Goal: Information Seeking & Learning: Learn about a topic

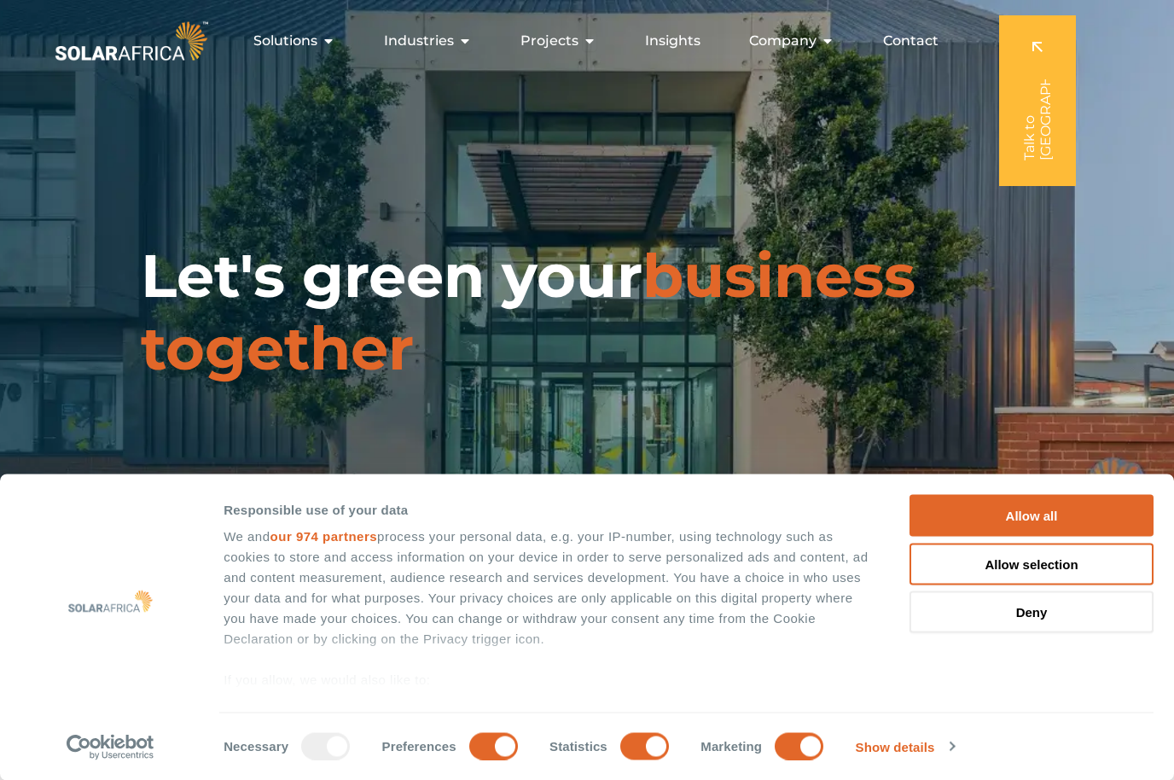
click at [921, 42] on span "Contact" at bounding box center [910, 41] width 55 height 20
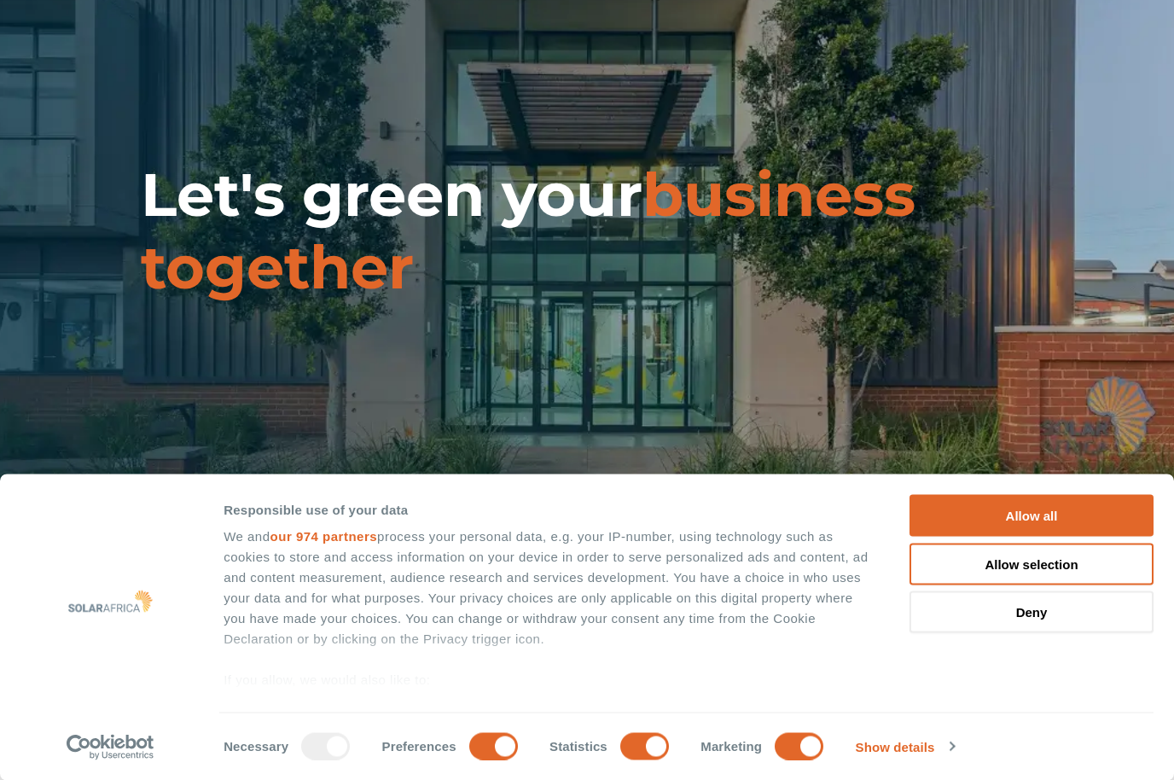
scroll to position [85, 0]
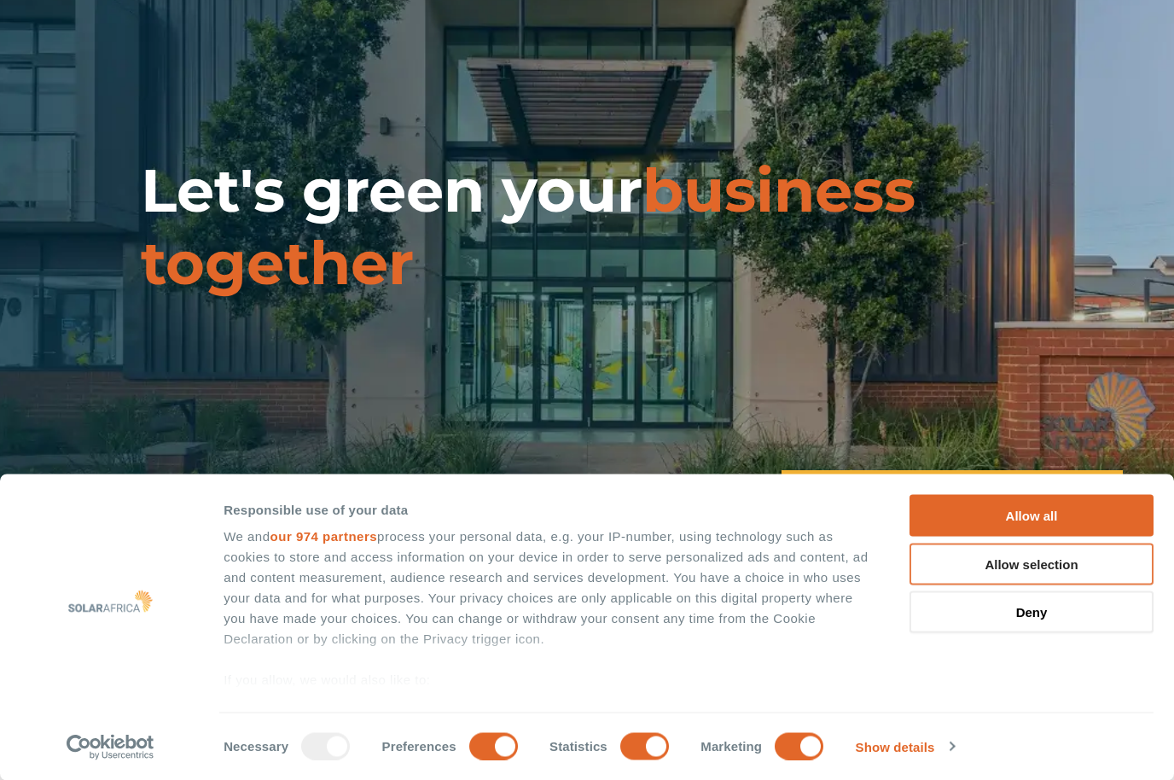
click at [1031, 566] on button "Allow selection" at bounding box center [1031, 564] width 244 height 42
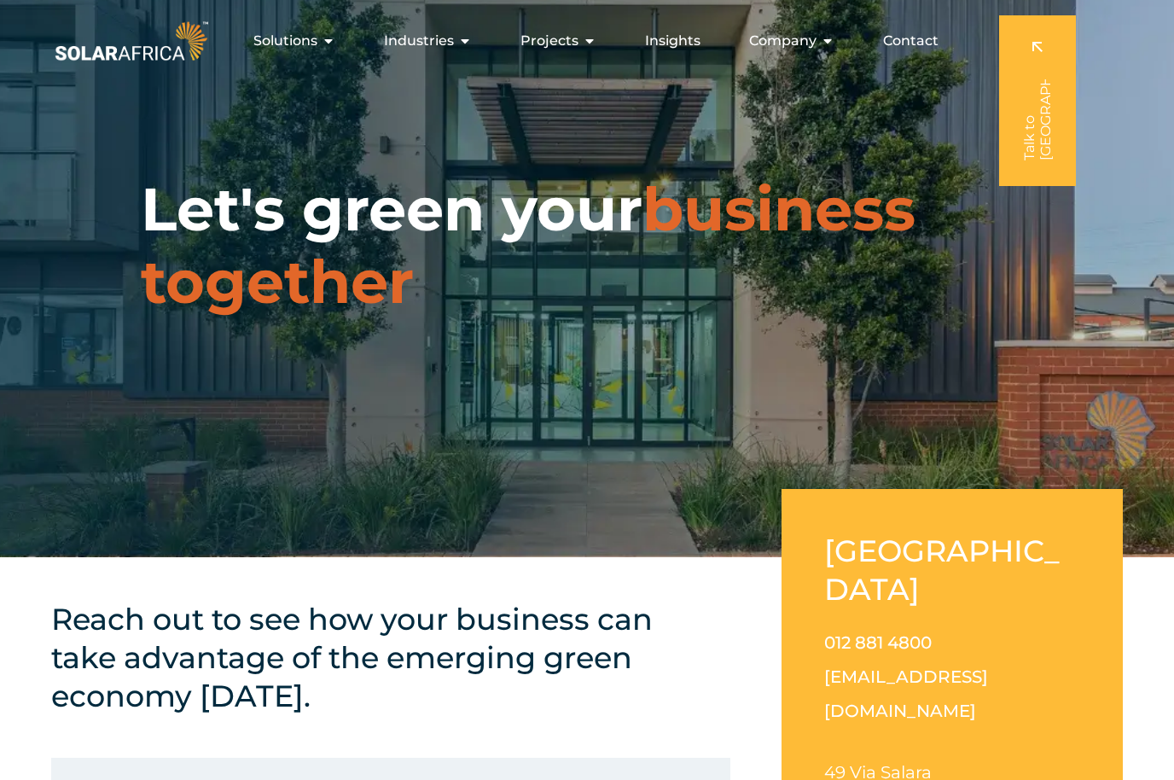
scroll to position [0, 0]
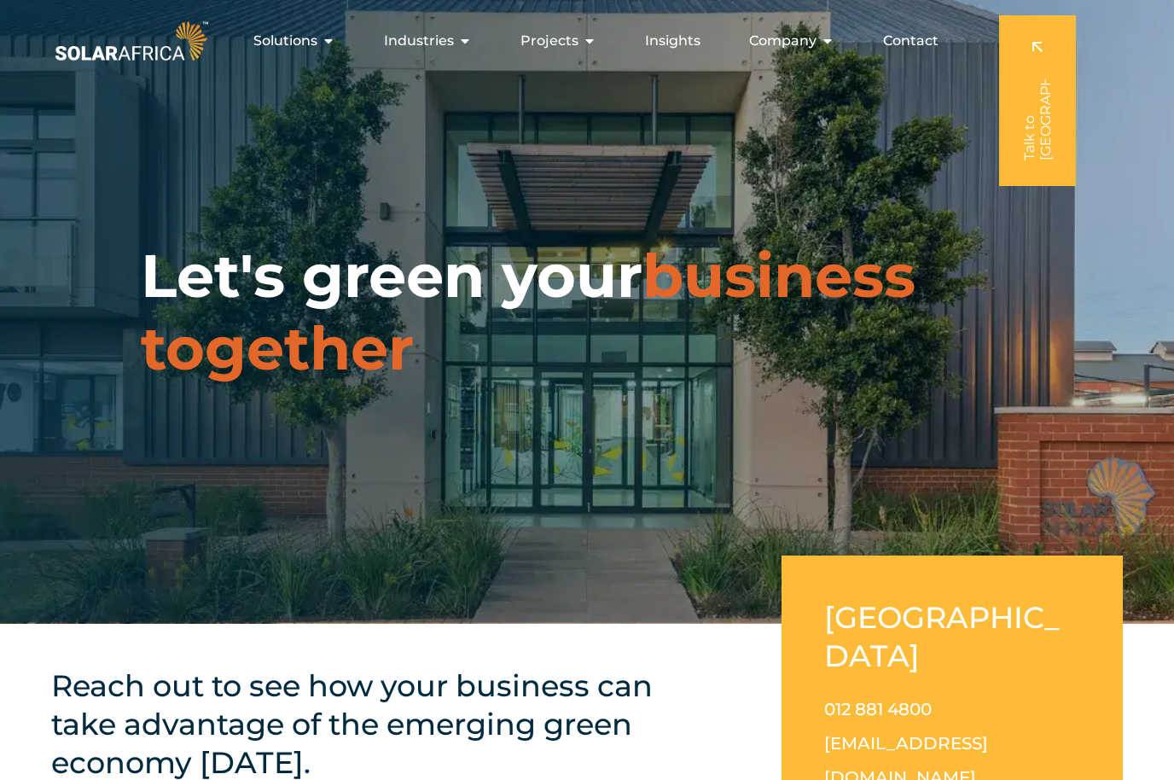
click at [900, 35] on span "Contact" at bounding box center [910, 41] width 55 height 20
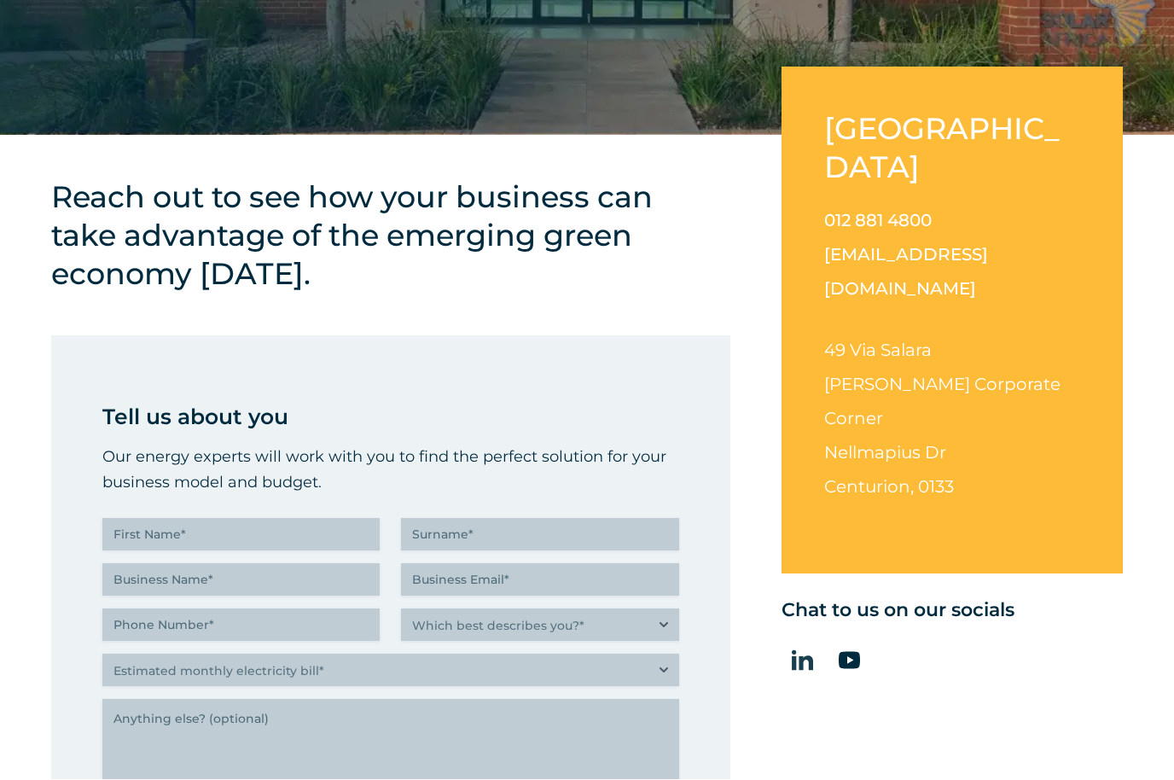
scroll to position [489, 0]
click at [967, 639] on div at bounding box center [951, 660] width 341 height 43
click at [966, 639] on div at bounding box center [951, 660] width 341 height 43
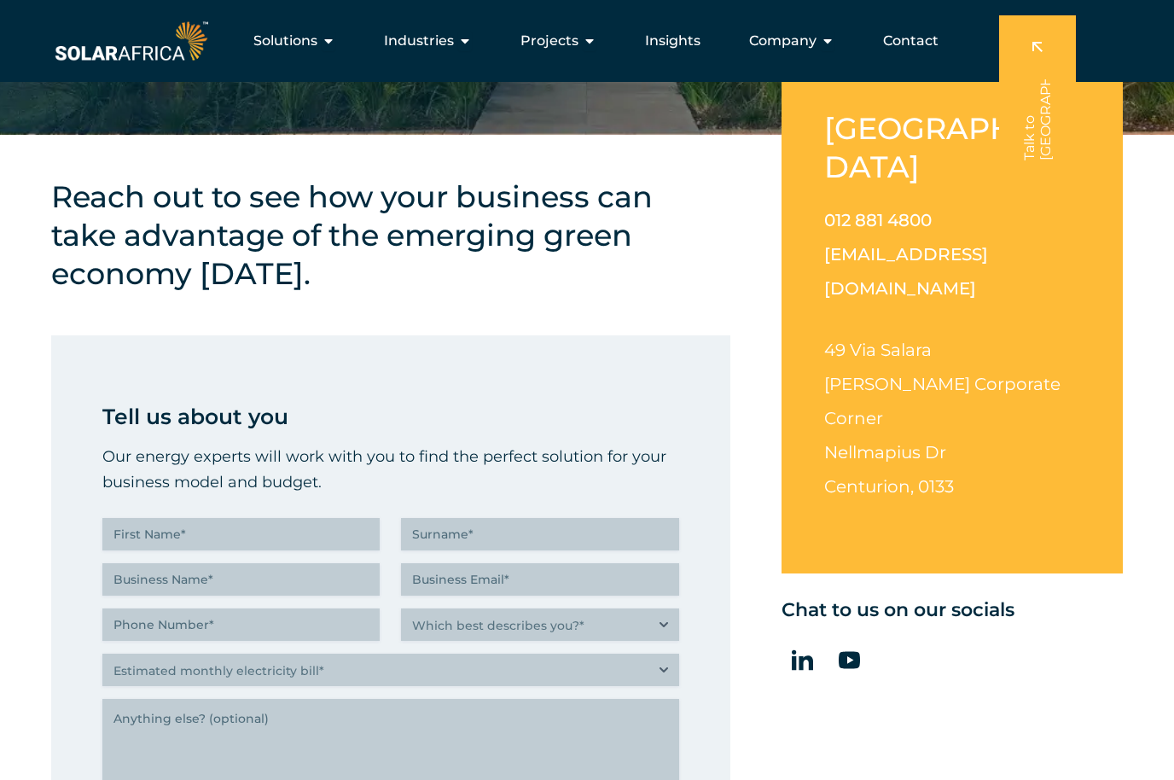
scroll to position [264, 0]
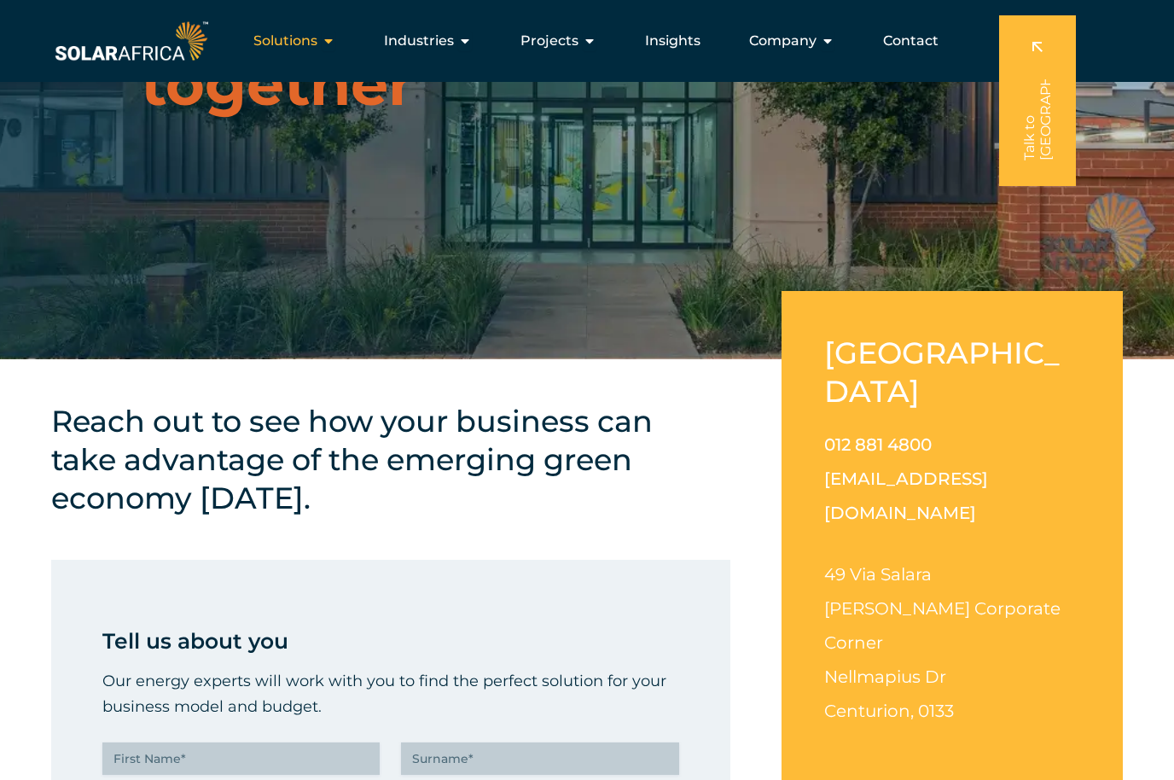
click at [328, 49] on button "Close Solutions Open Solutions" at bounding box center [329, 41] width 14 height 20
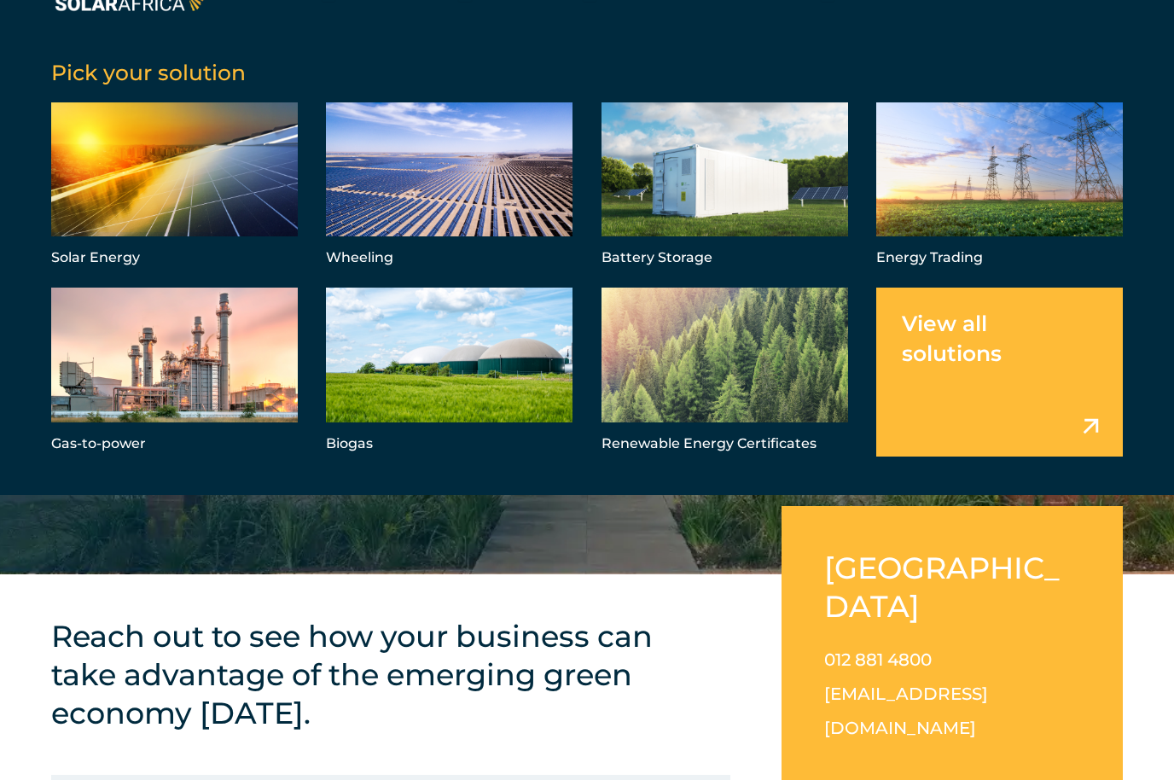
scroll to position [0, 0]
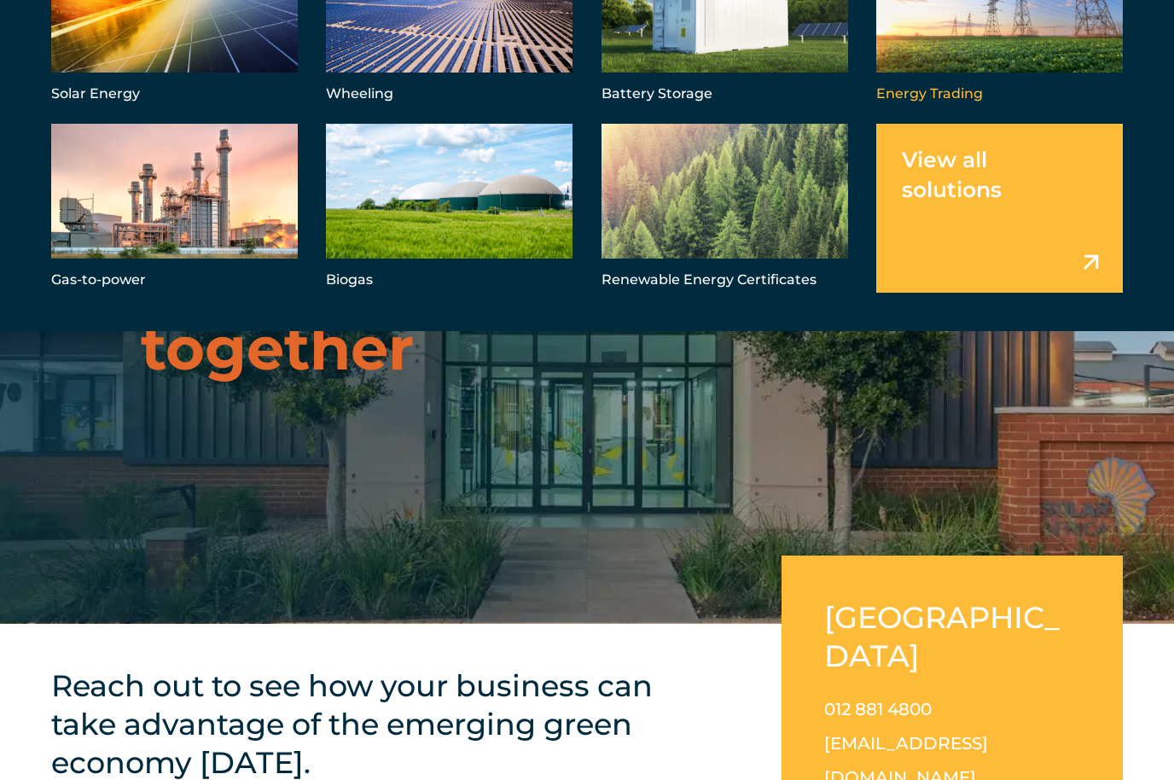
click at [985, 39] on link "Menu" at bounding box center [999, 23] width 247 height 168
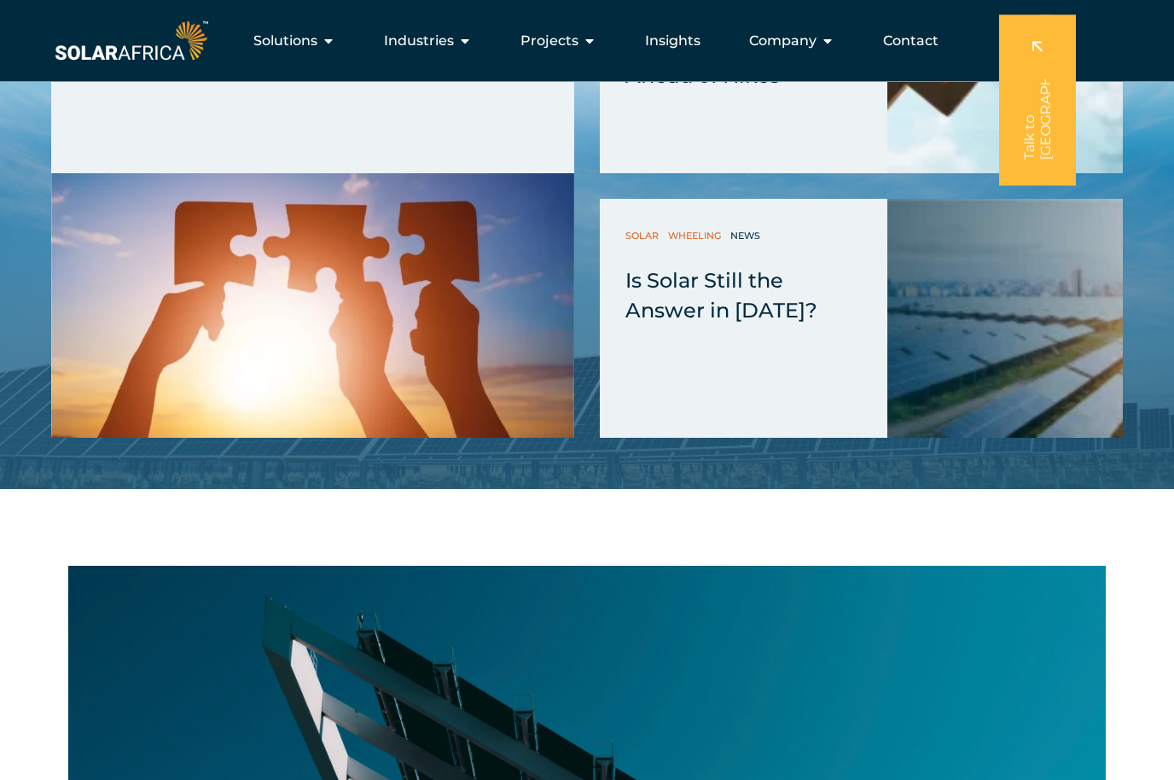
scroll to position [4039, 0]
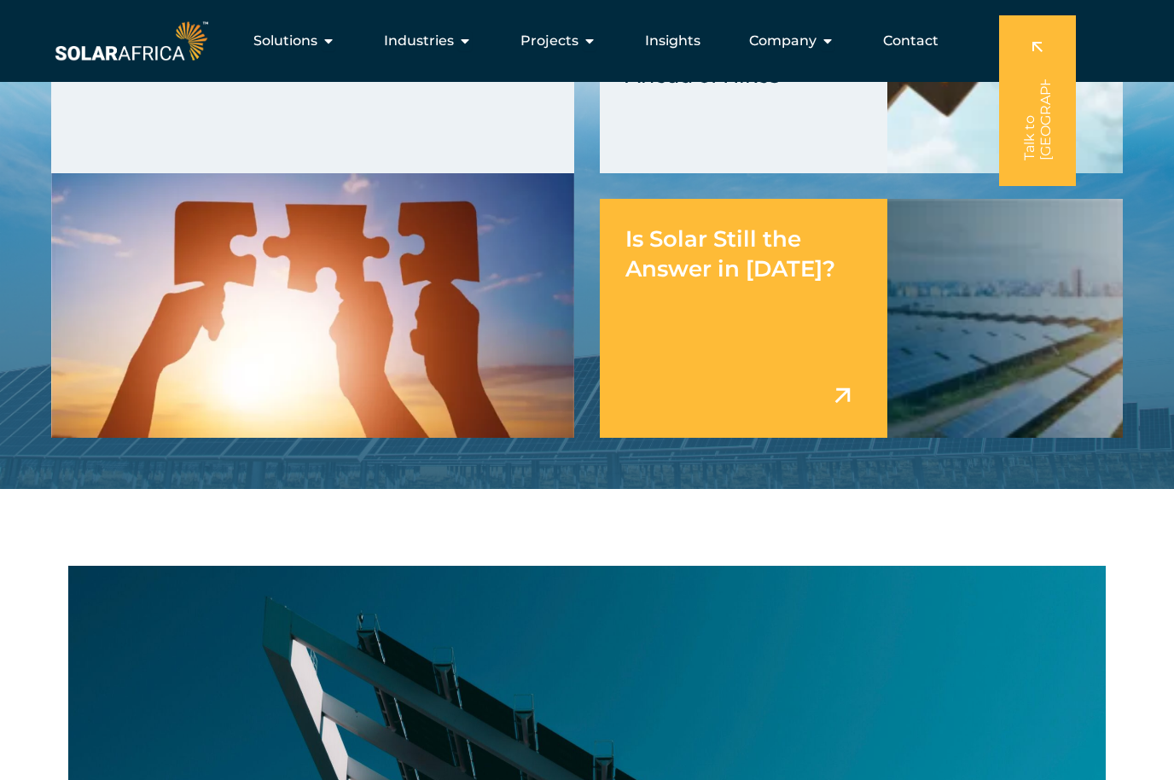
click at [706, 344] on div "Is Solar Still the Answer in 2025?" at bounding box center [743, 318] width 287 height 239
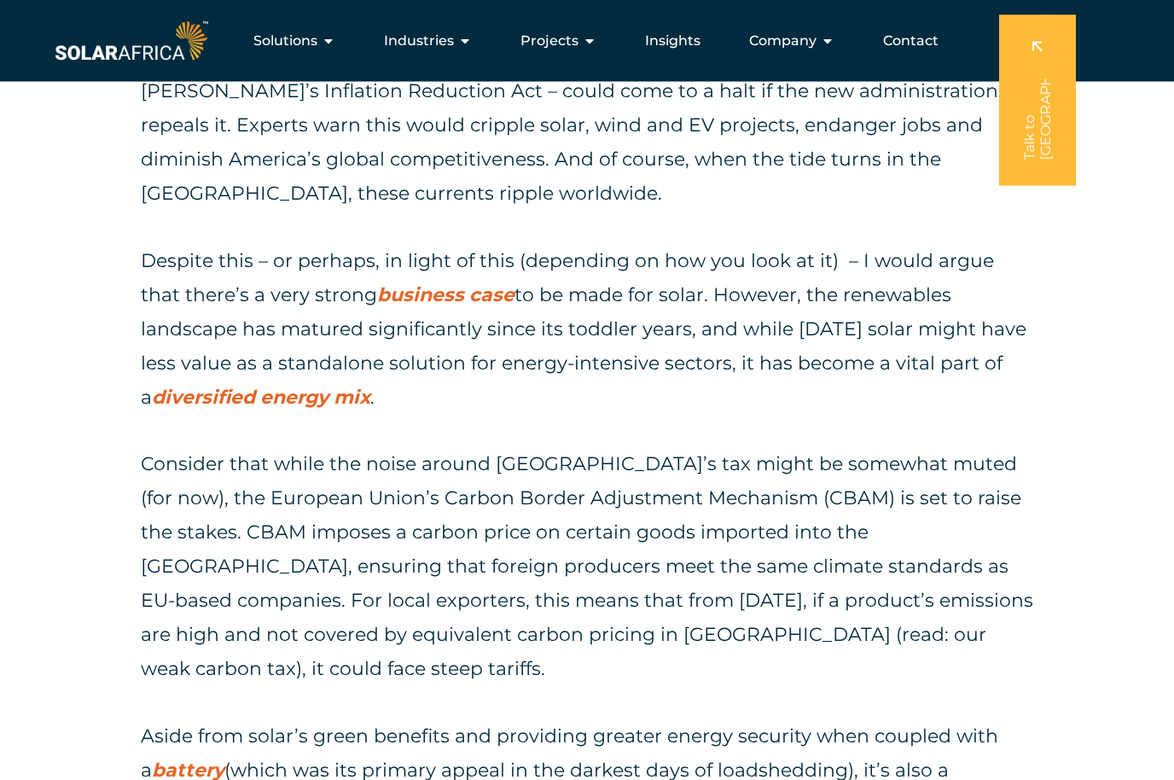
scroll to position [1883, 0]
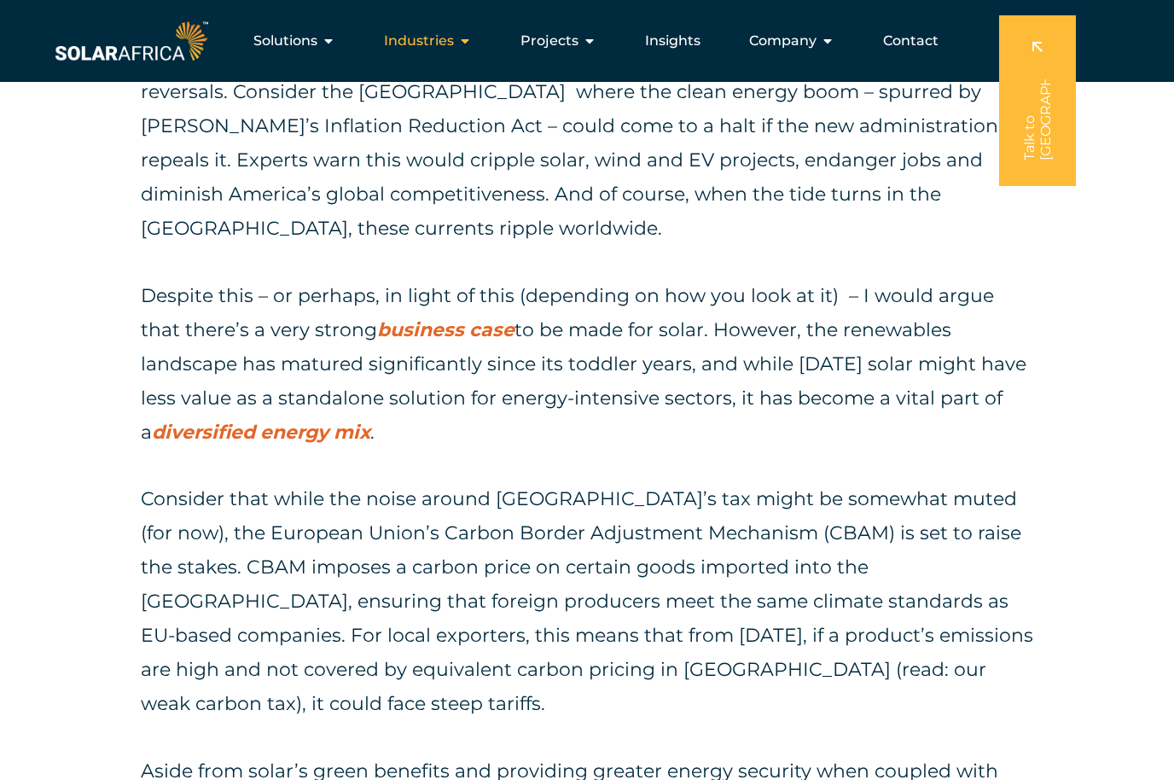
click at [469, 48] on icon "Menu" at bounding box center [465, 41] width 14 height 14
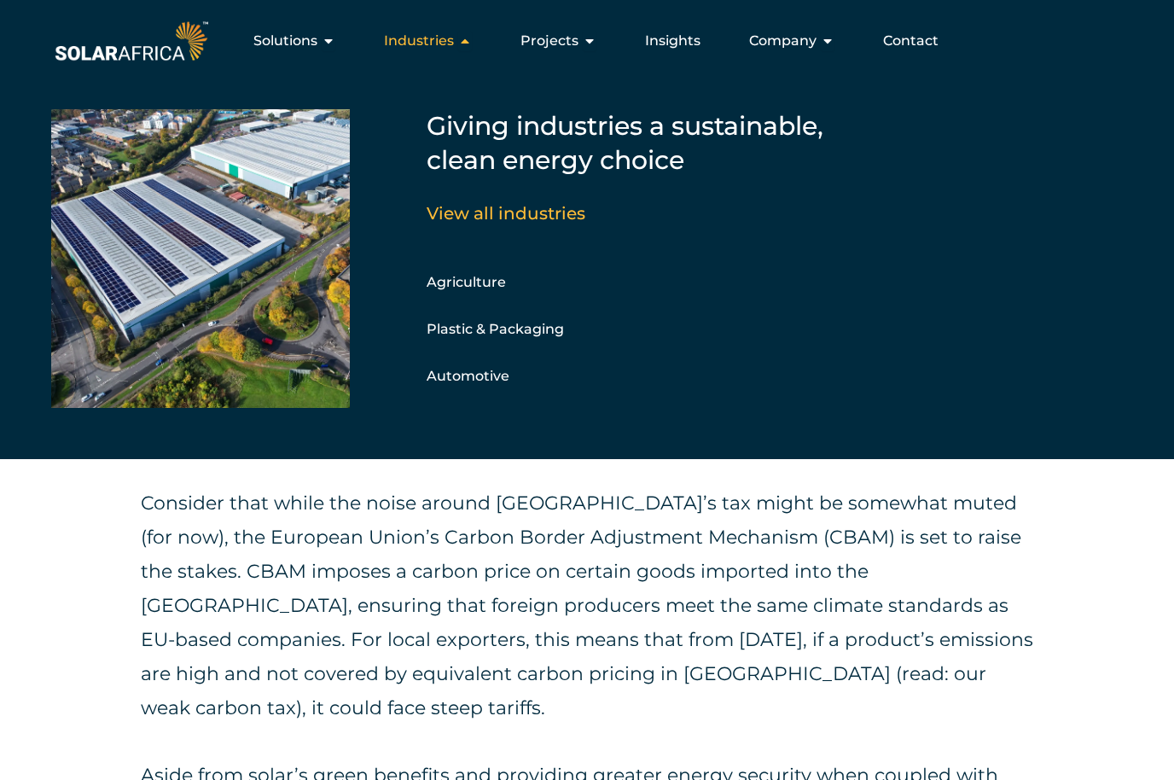
scroll to position [1866, 0]
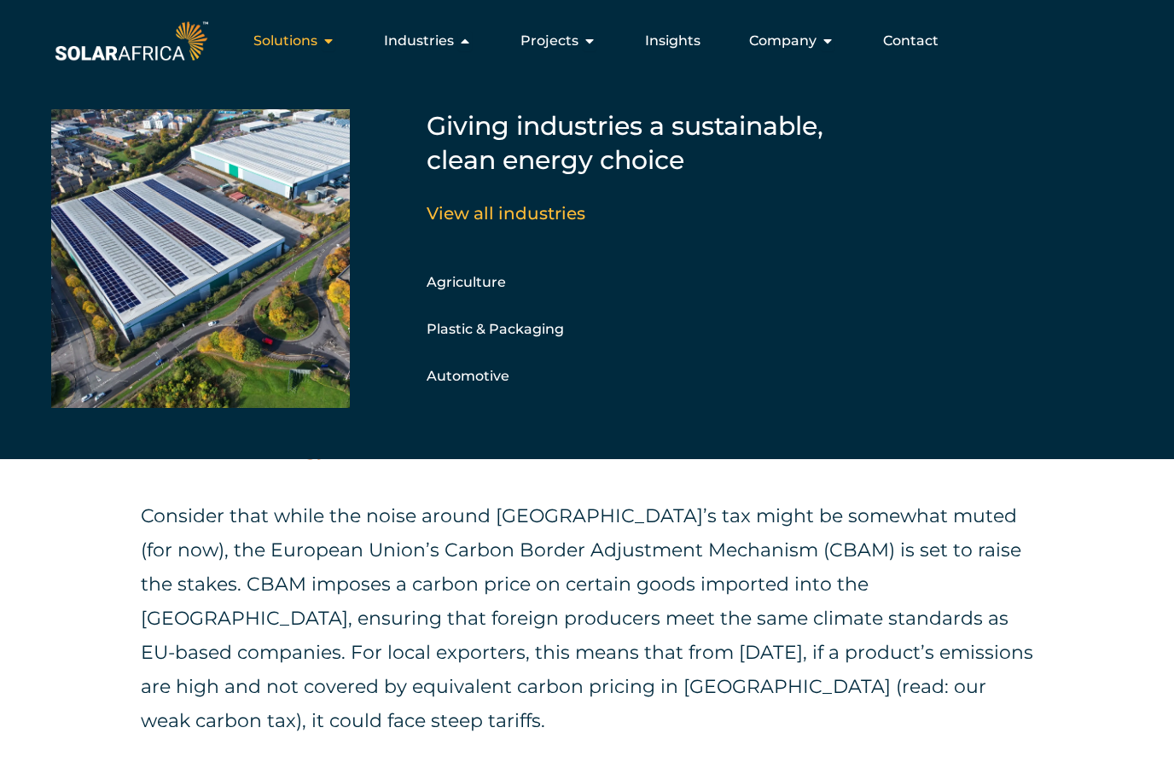
click at [327, 41] on icon "Menu" at bounding box center [329, 41] width 14 height 14
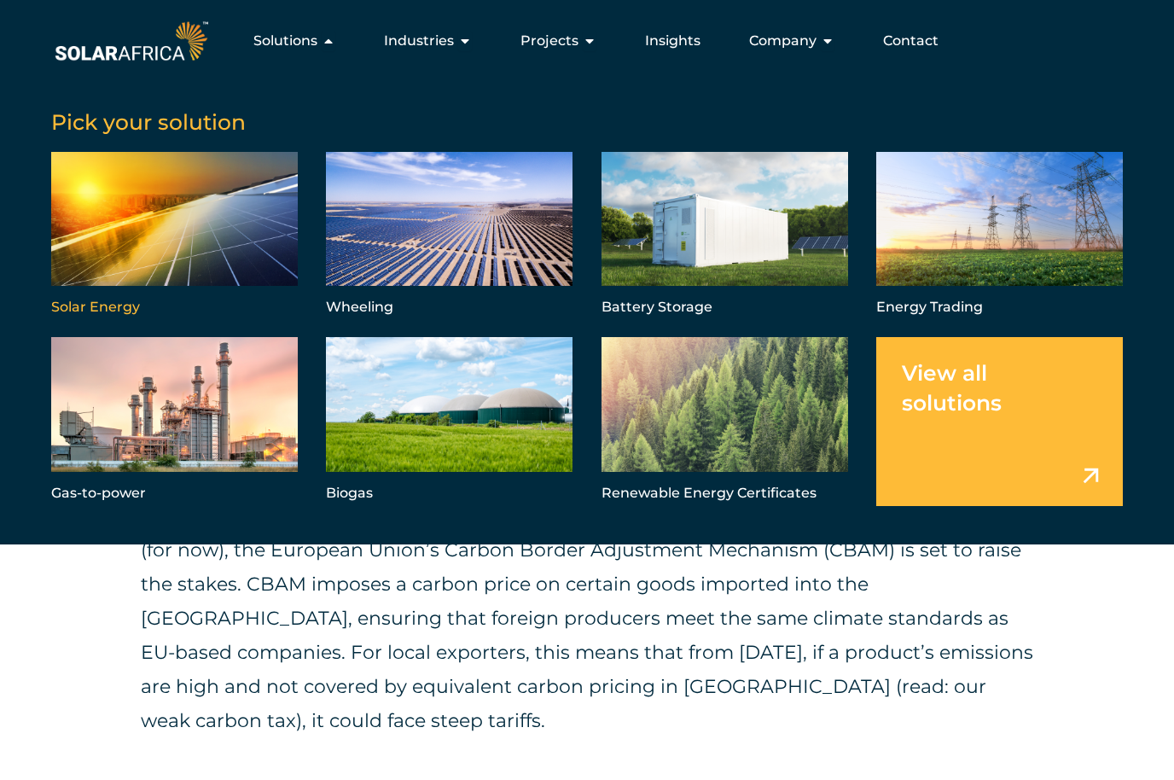
click at [173, 224] on link "Menu" at bounding box center [174, 236] width 247 height 168
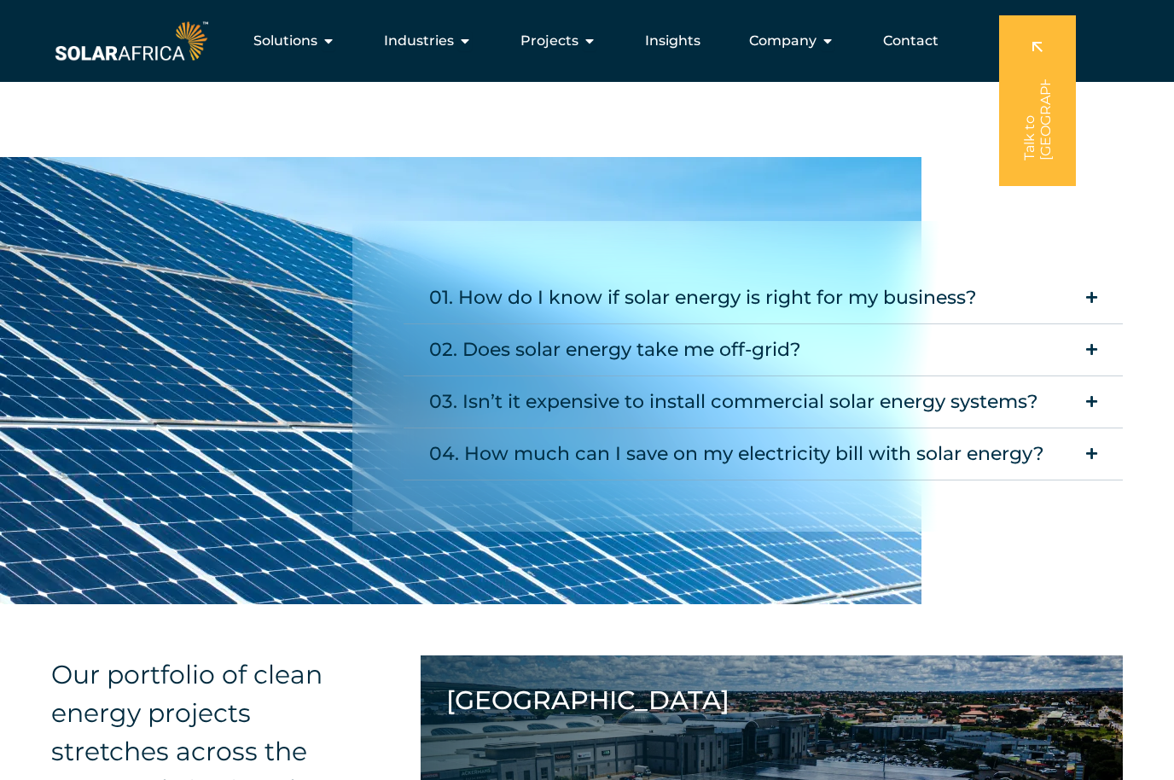
scroll to position [3035, 0]
click at [1081, 429] on summary "03. Isn’t it expensive to install commercial solar energy systems?" at bounding box center [763, 403] width 719 height 52
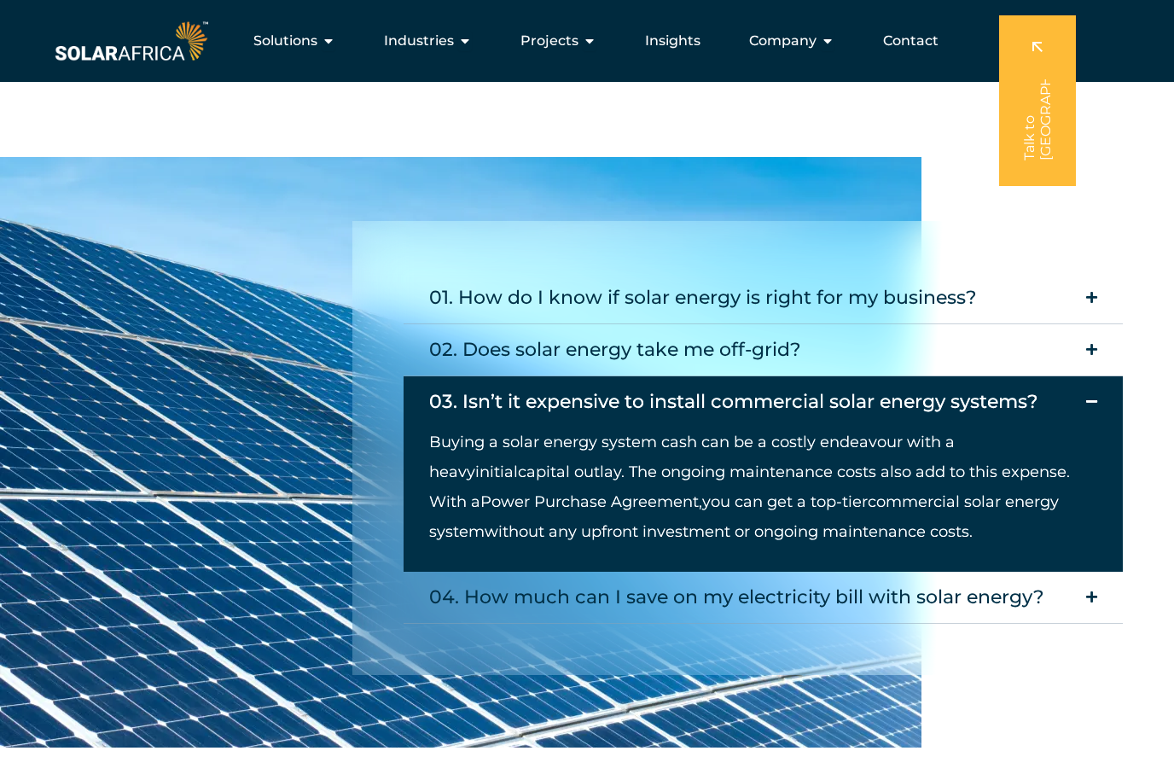
click at [1089, 304] on icon "Accordion. Open links with Enter or Space, close with Escape, and navigate with…" at bounding box center [1091, 297] width 11 height 13
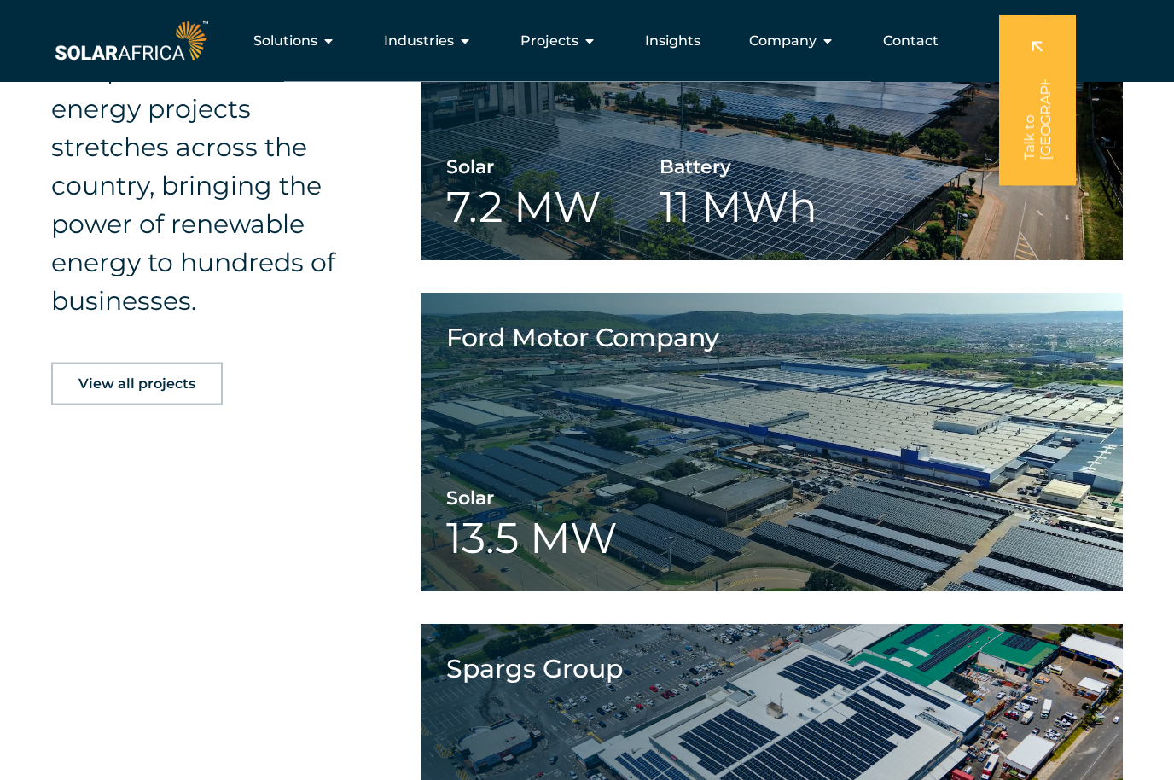
scroll to position [3843, 0]
click at [773, 40] on span "Company" at bounding box center [782, 41] width 67 height 20
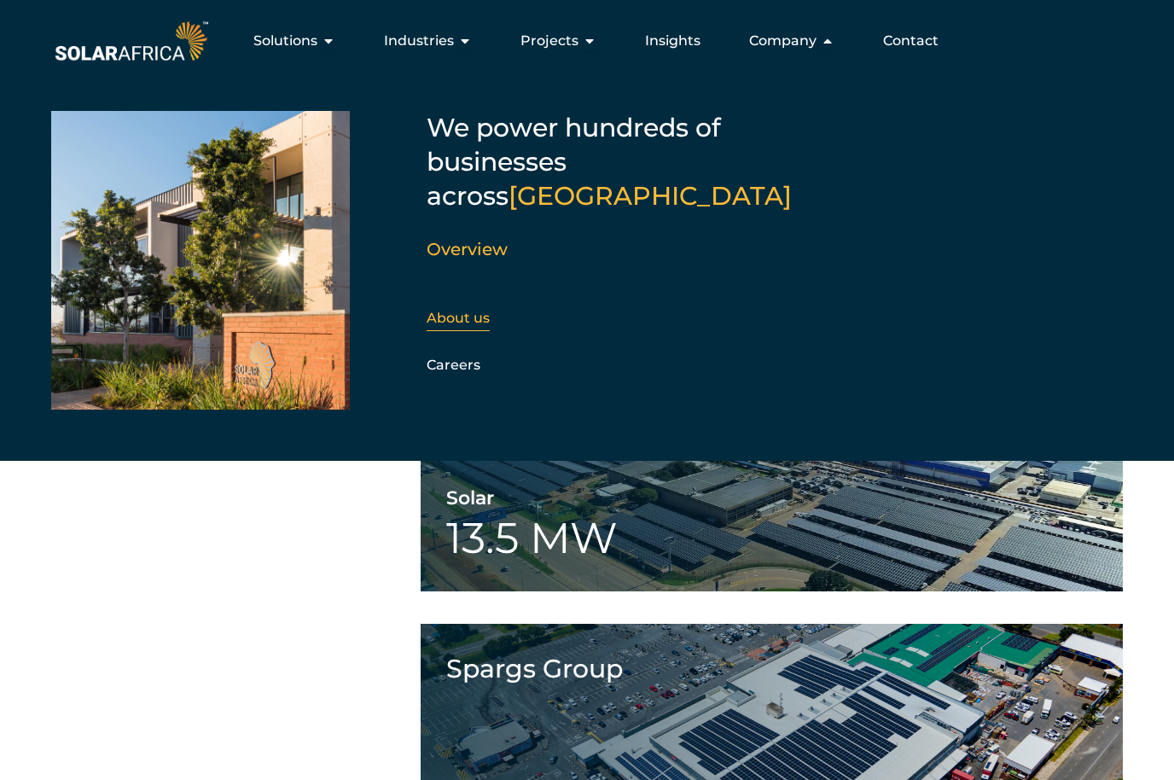
click at [474, 310] on link "About us" at bounding box center [458, 318] width 63 height 16
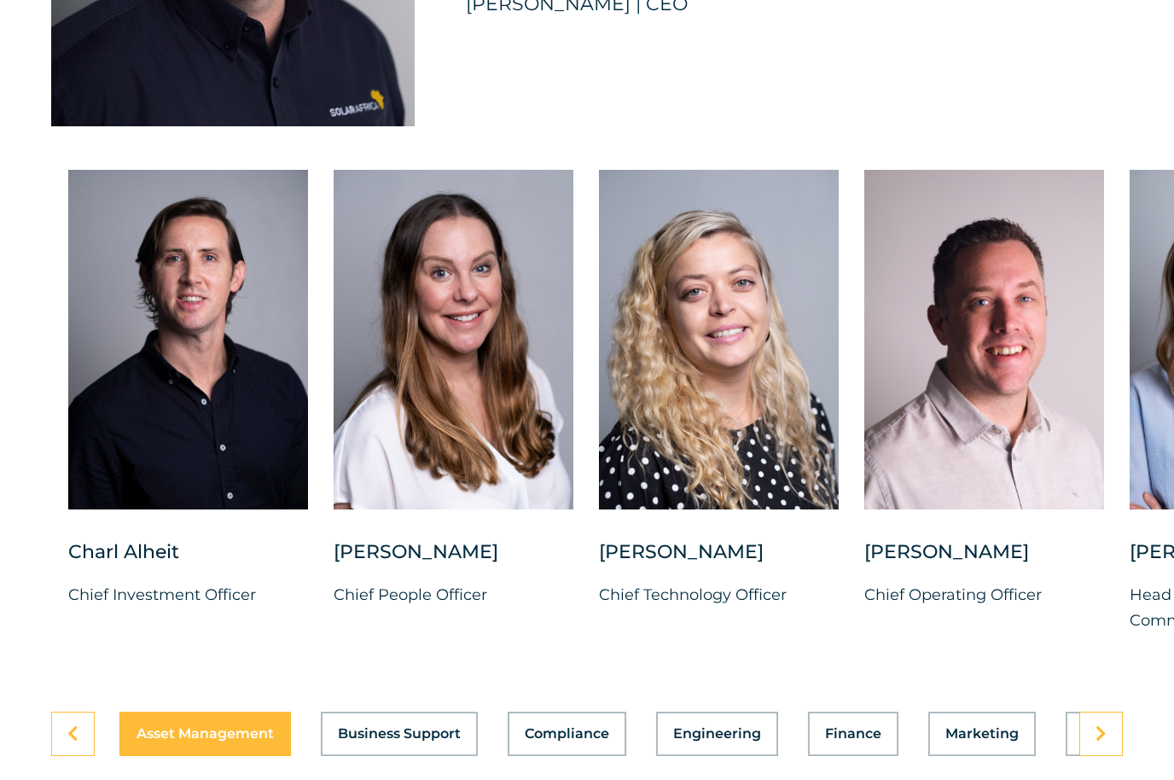
scroll to position [4388, 51]
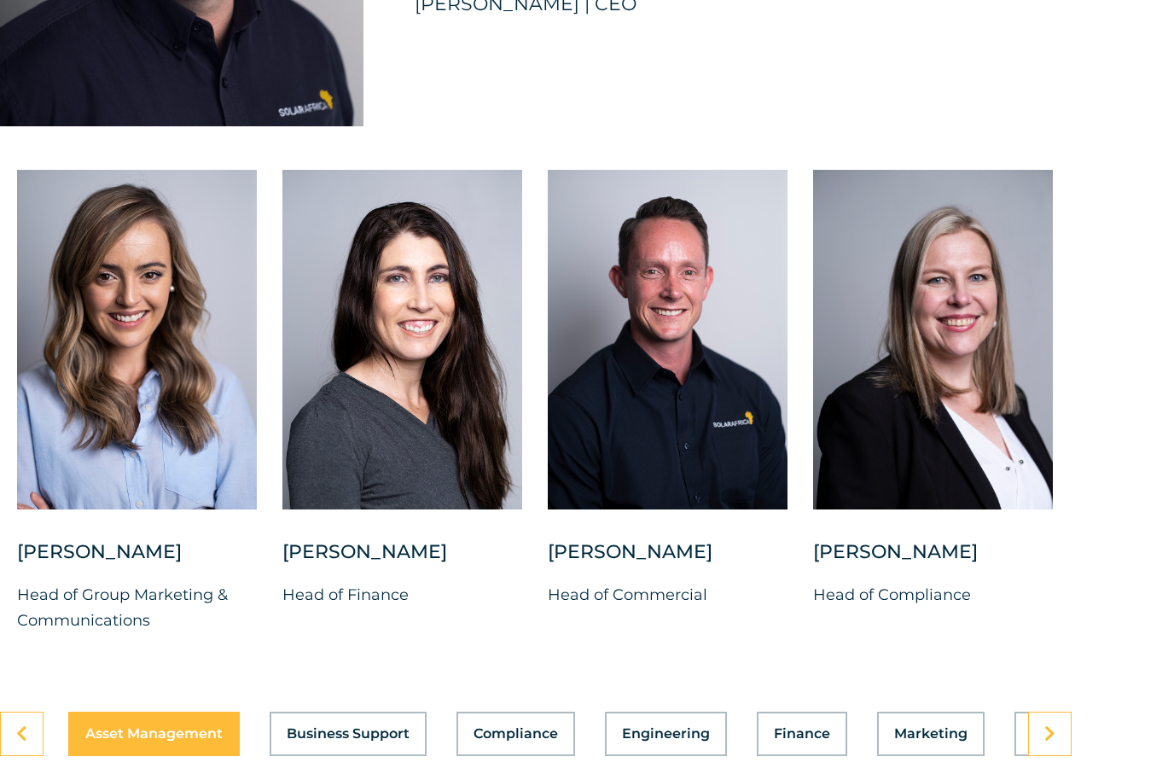
click at [653, 507] on div at bounding box center [668, 340] width 240 height 340
click at [621, 582] on div "[PERSON_NAME]" at bounding box center [668, 560] width 240 height 43
click at [602, 607] on p "Head of Commercial" at bounding box center [668, 595] width 240 height 26
click at [642, 607] on p "Head of Commercial" at bounding box center [668, 595] width 240 height 26
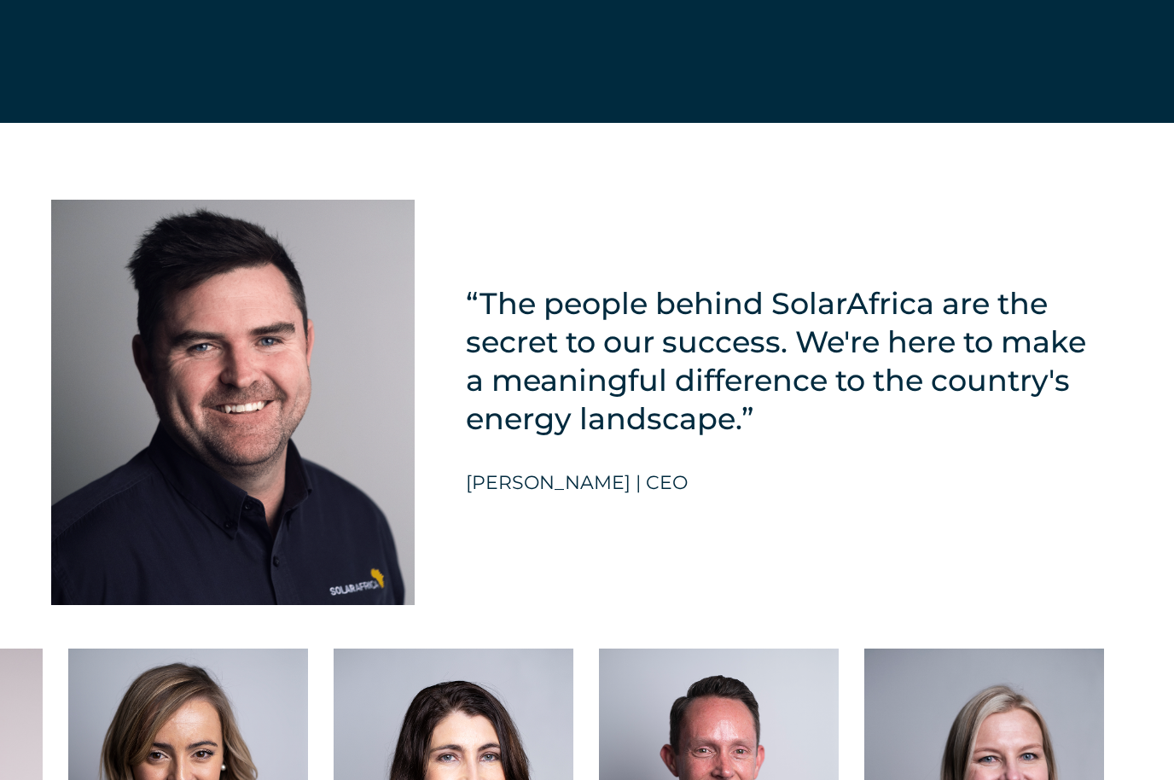
scroll to position [3912, 0]
